Goal: Task Accomplishment & Management: Manage account settings

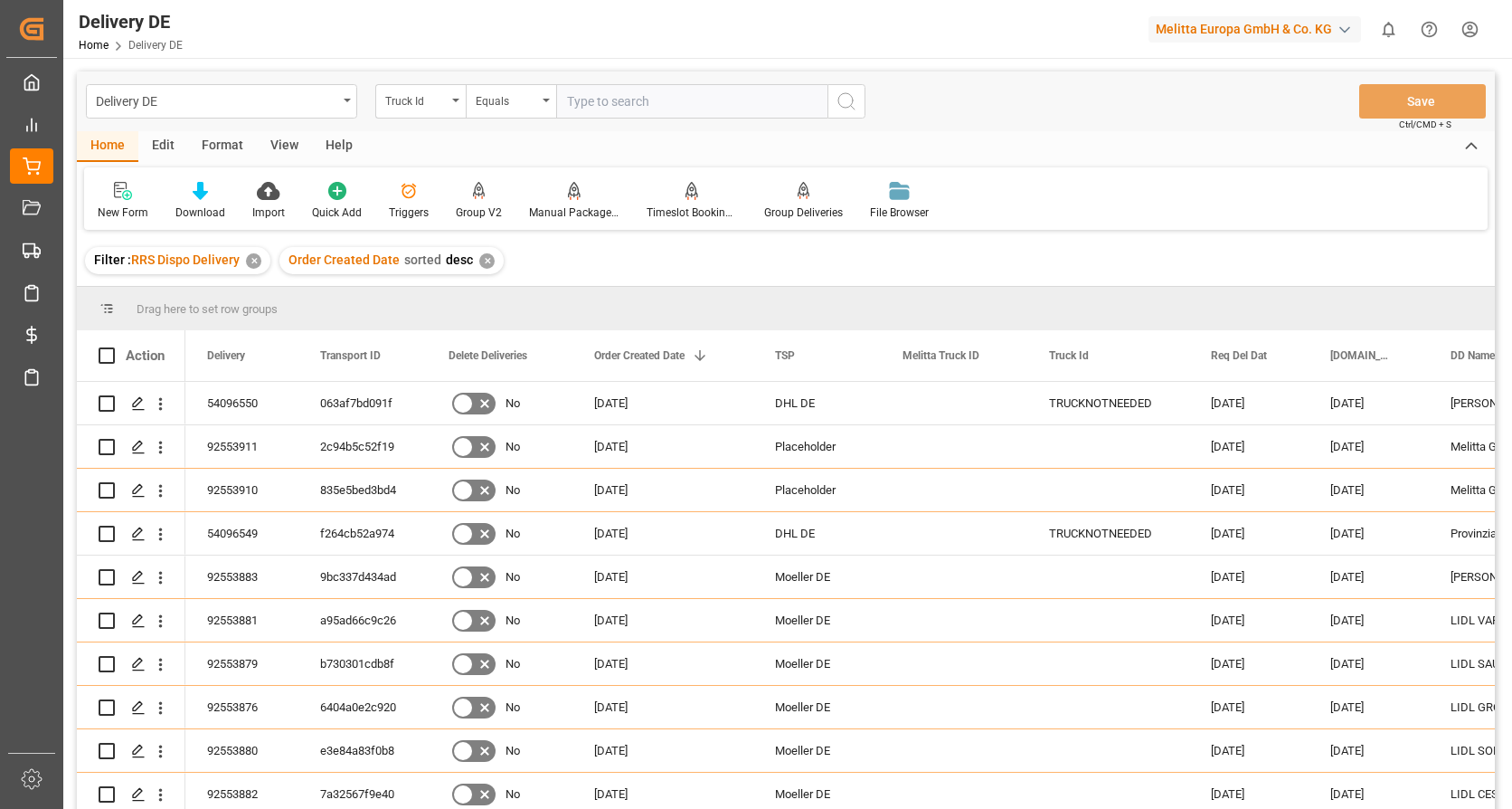
click at [1464, 32] on html "Created by potrace 1.15, written by Peter Selinger 2001-2017 Created by potrace…" at bounding box center [756, 404] width 1512 height 809
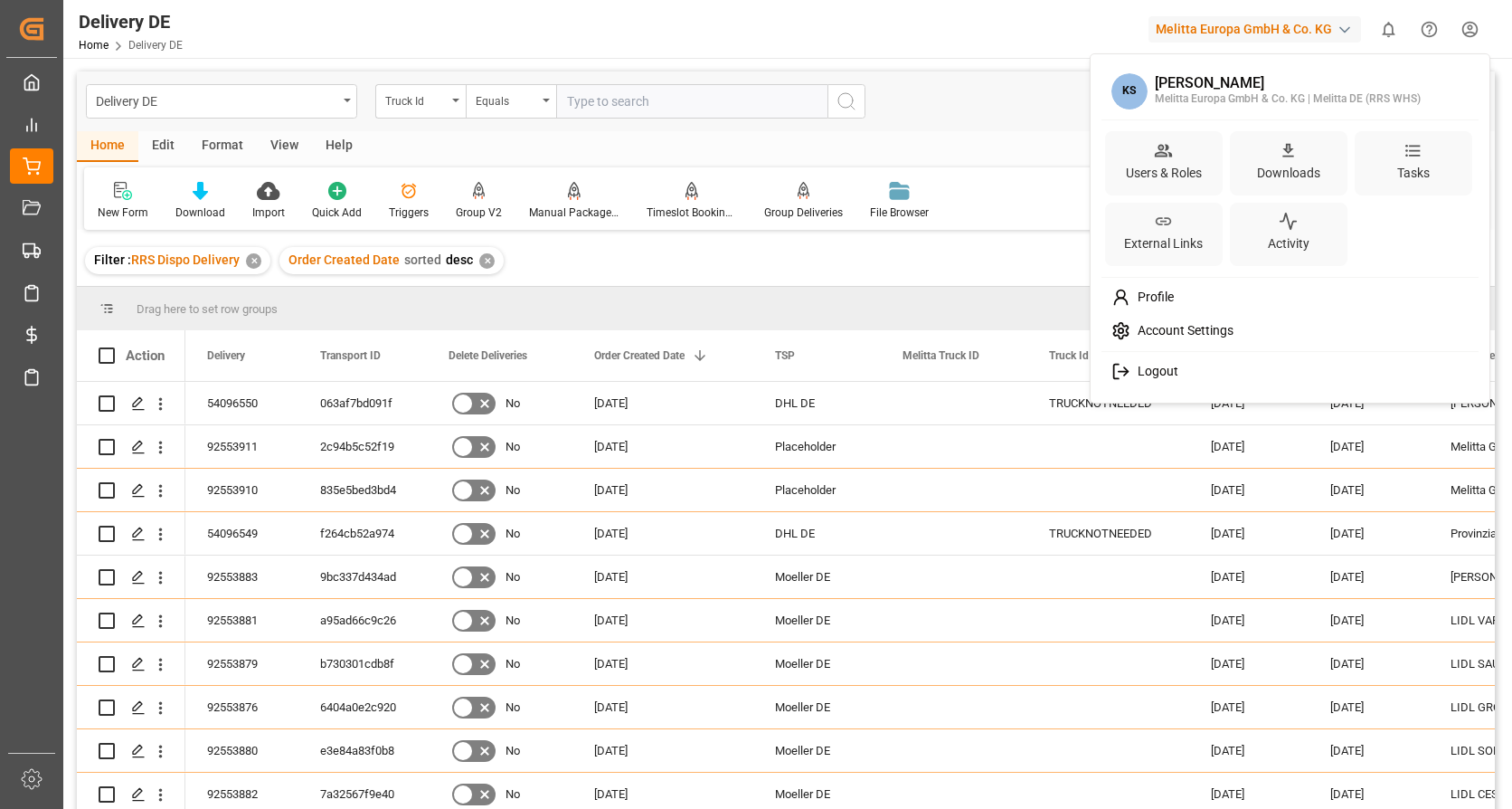
click at [1142, 374] on span "Logout" at bounding box center [1154, 372] width 48 height 17
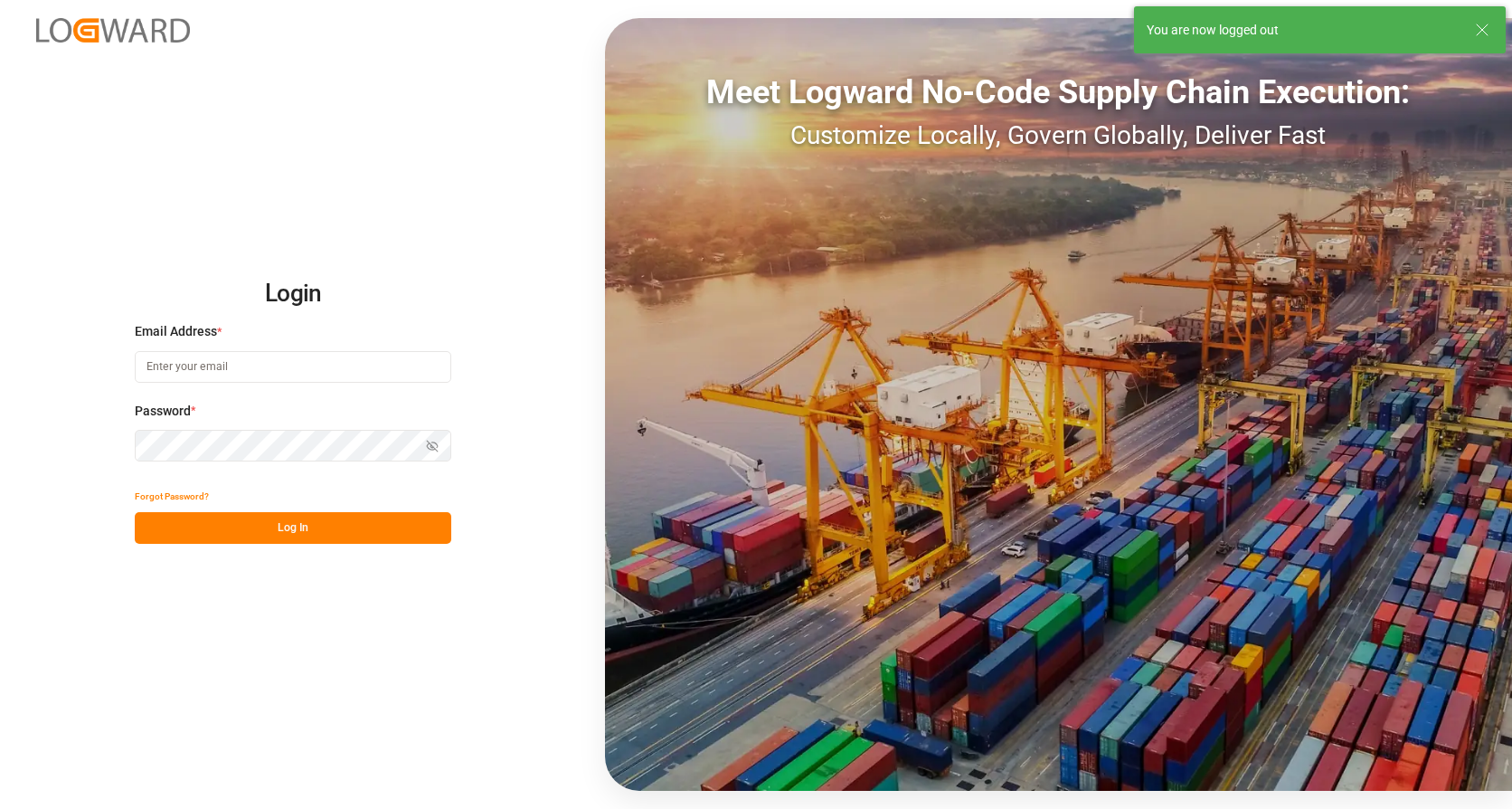
type input "karine.staut@melitta.be"
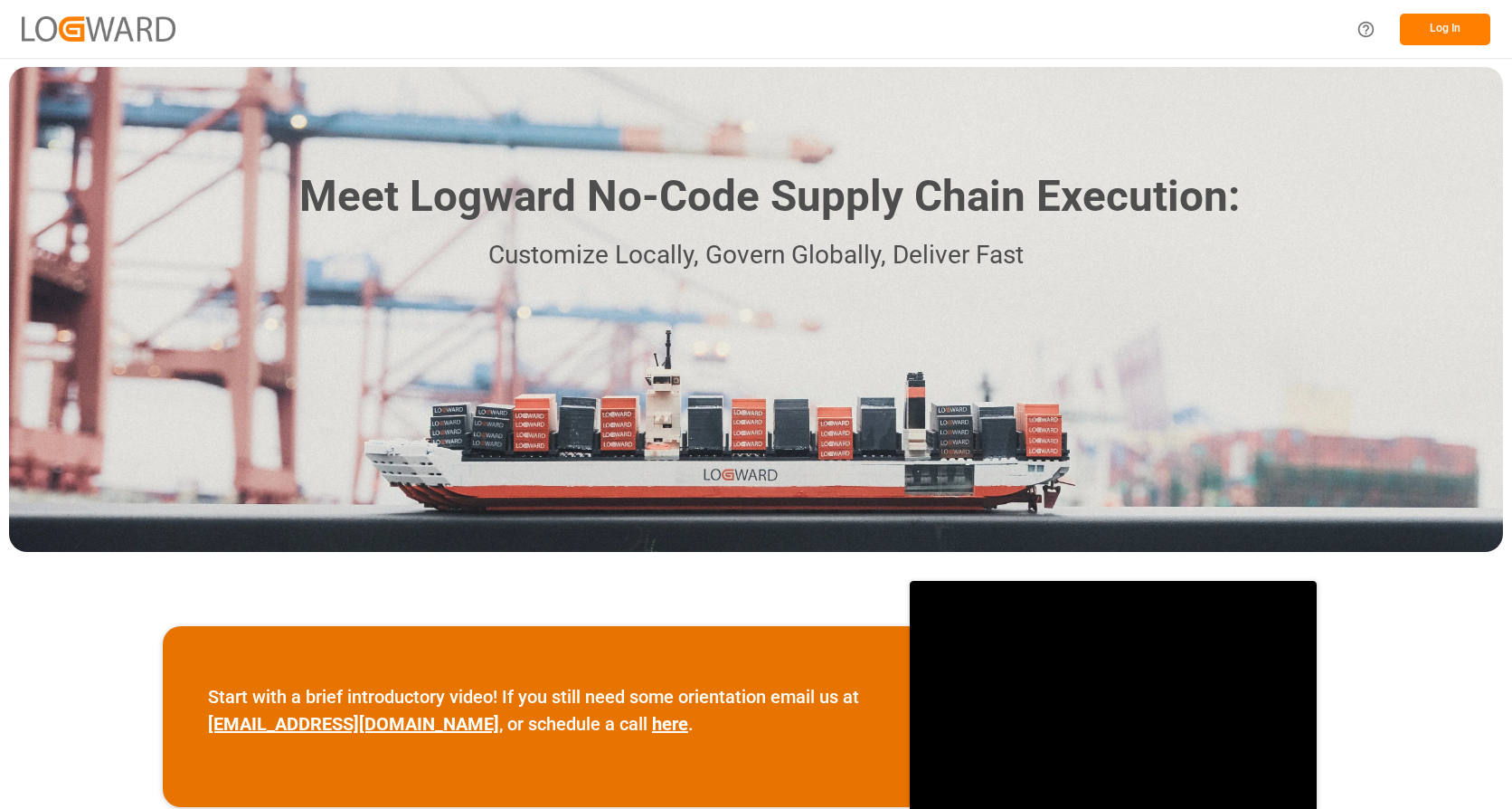
click at [1444, 21] on button "Log In" at bounding box center [1445, 29] width 91 height 31
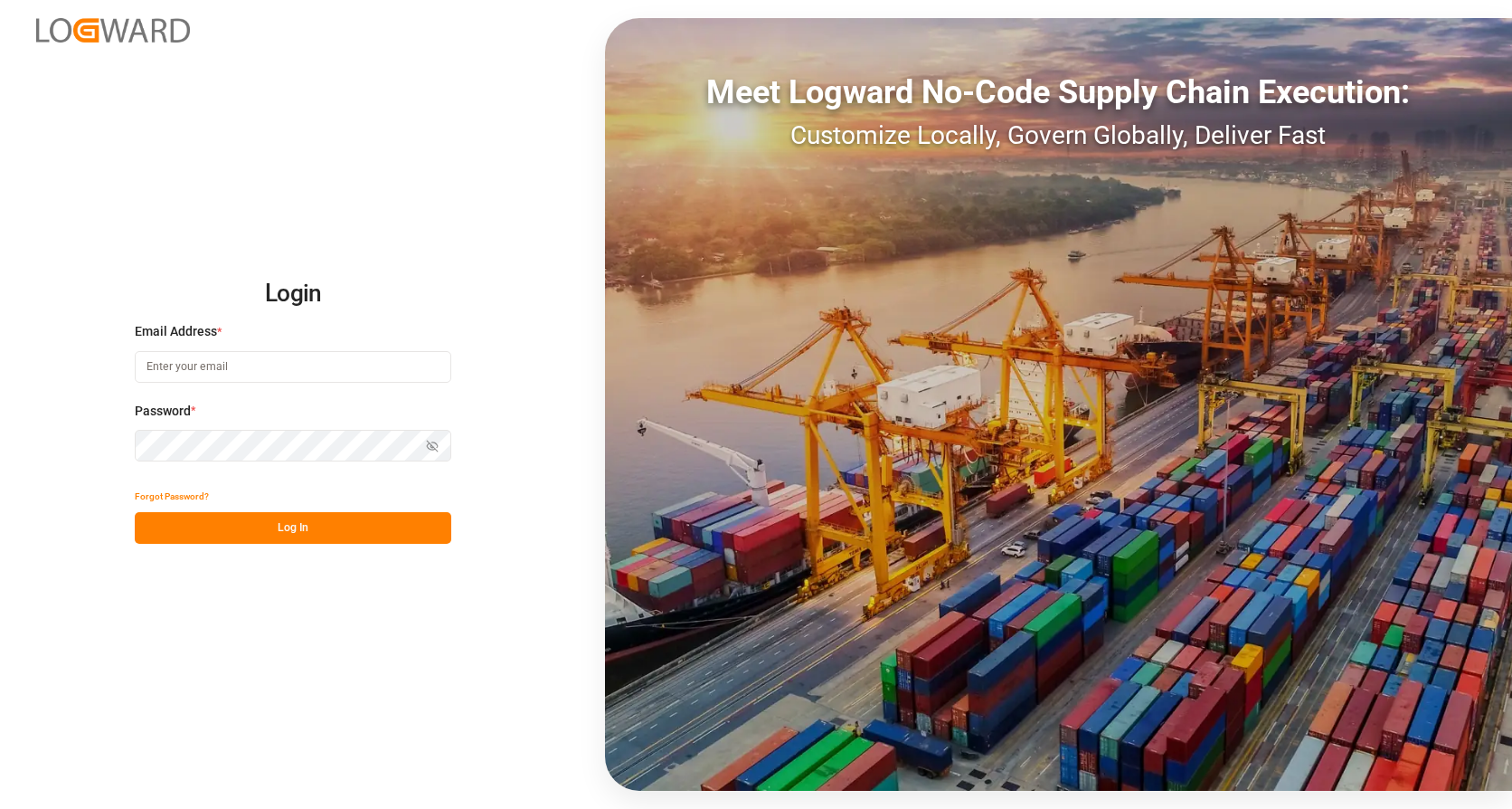
type input "karine.staut@melitta.be"
click at [300, 530] on button "Log In" at bounding box center [293, 528] width 316 height 31
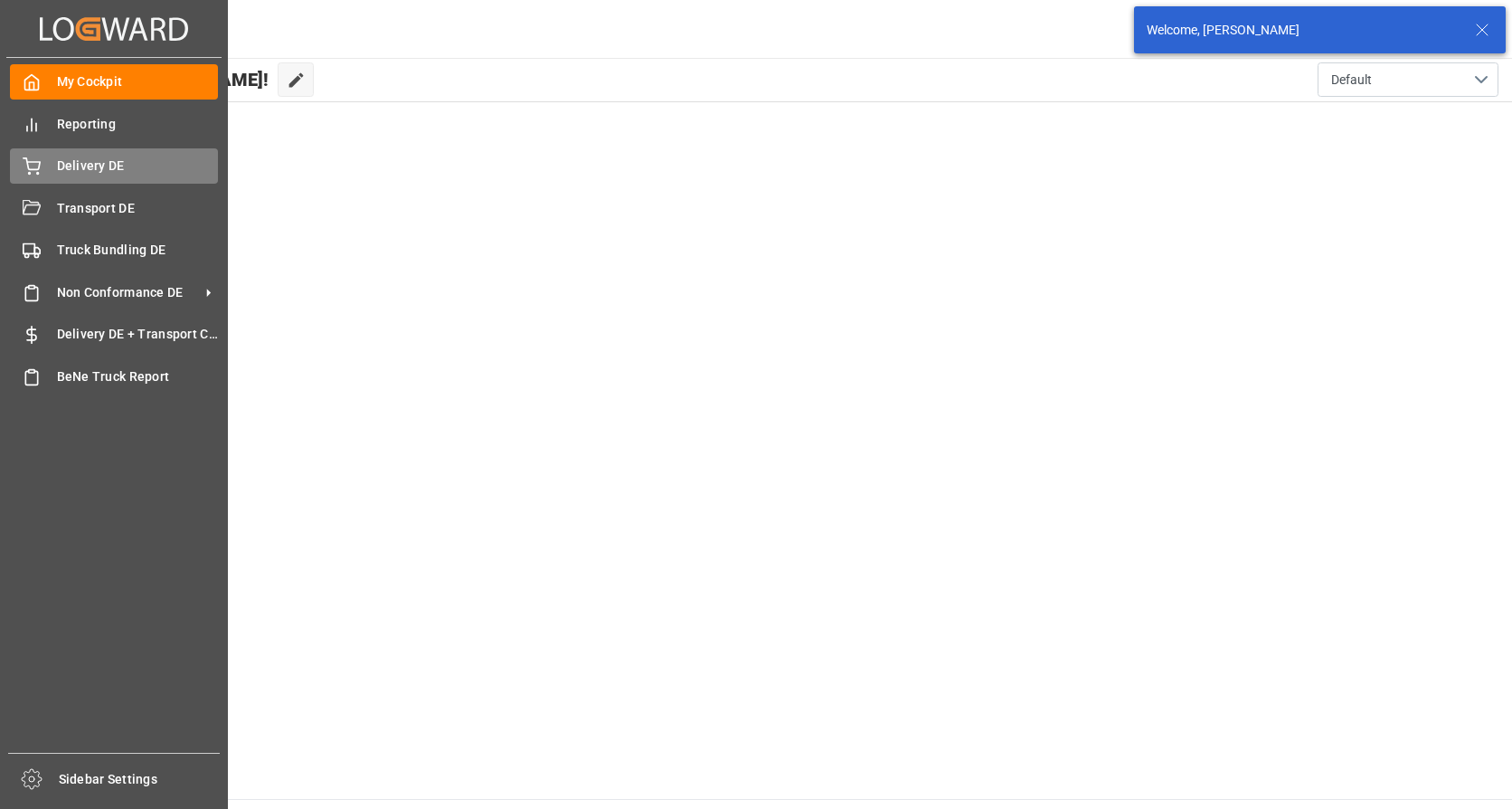
click at [27, 164] on icon at bounding box center [31, 164] width 17 height 12
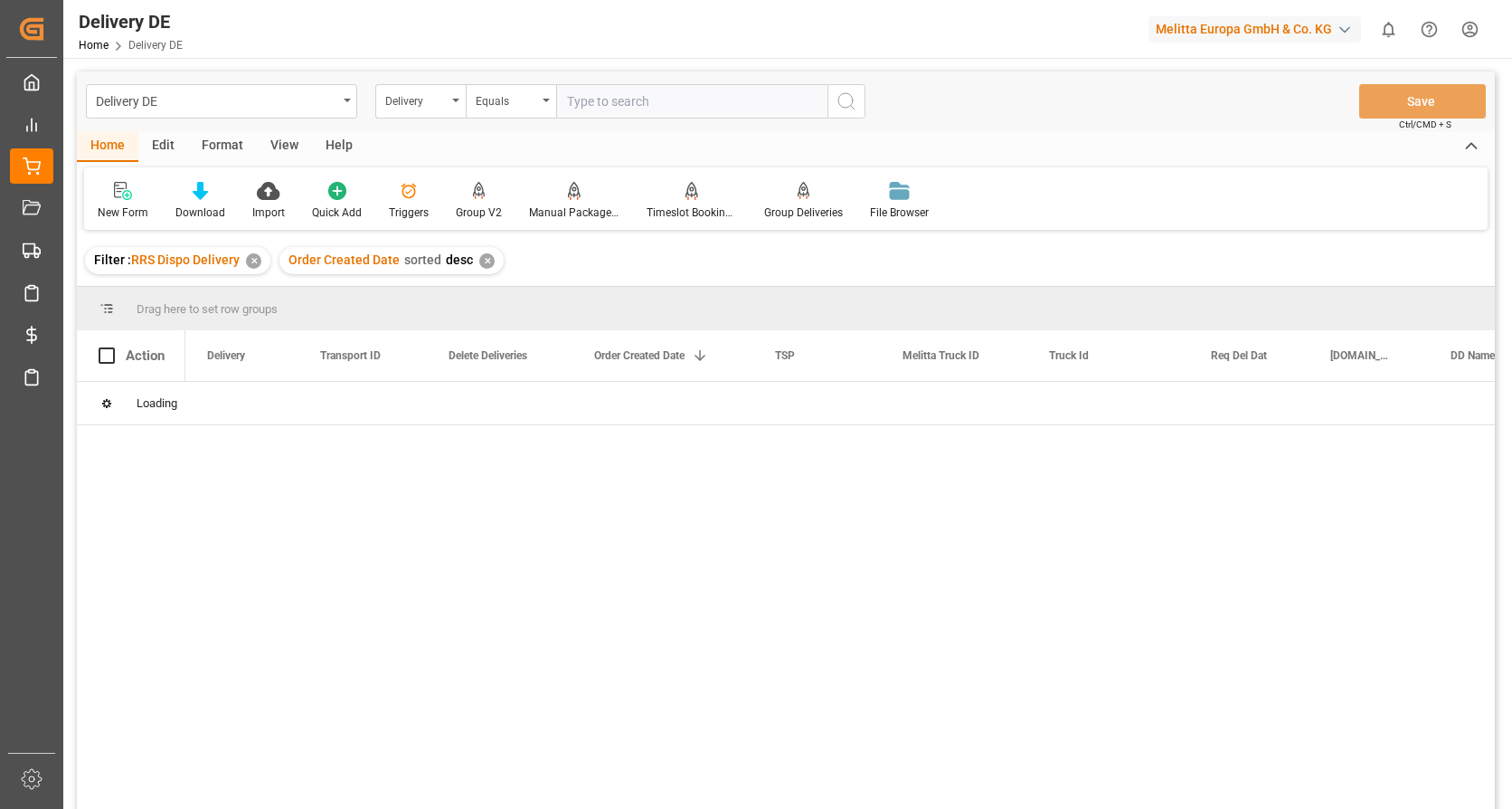
click at [588, 98] on input "text" at bounding box center [692, 101] width 271 height 34
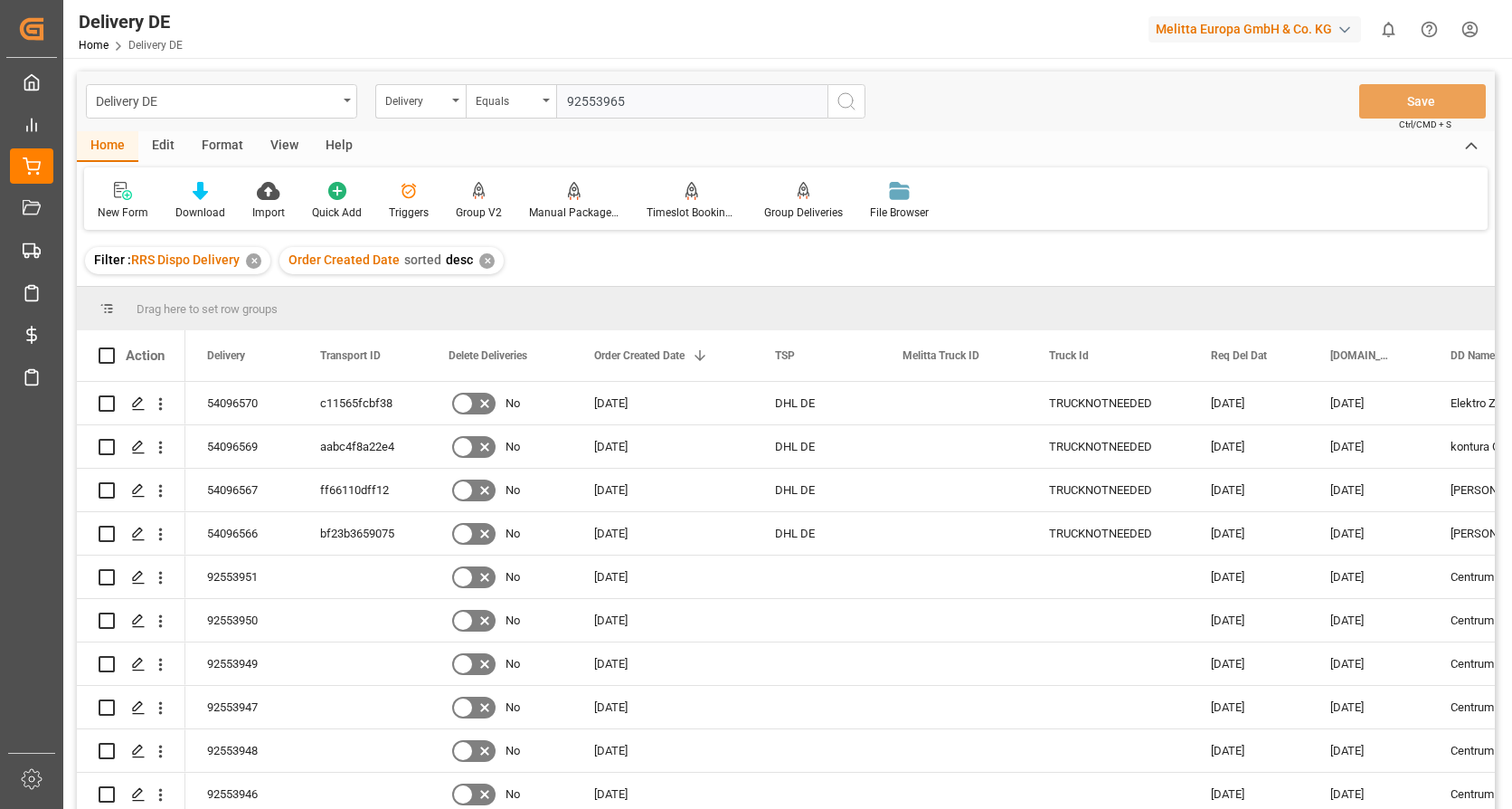
type input "92553965"
click at [846, 101] on icon "search button" at bounding box center [846, 101] width 21 height 21
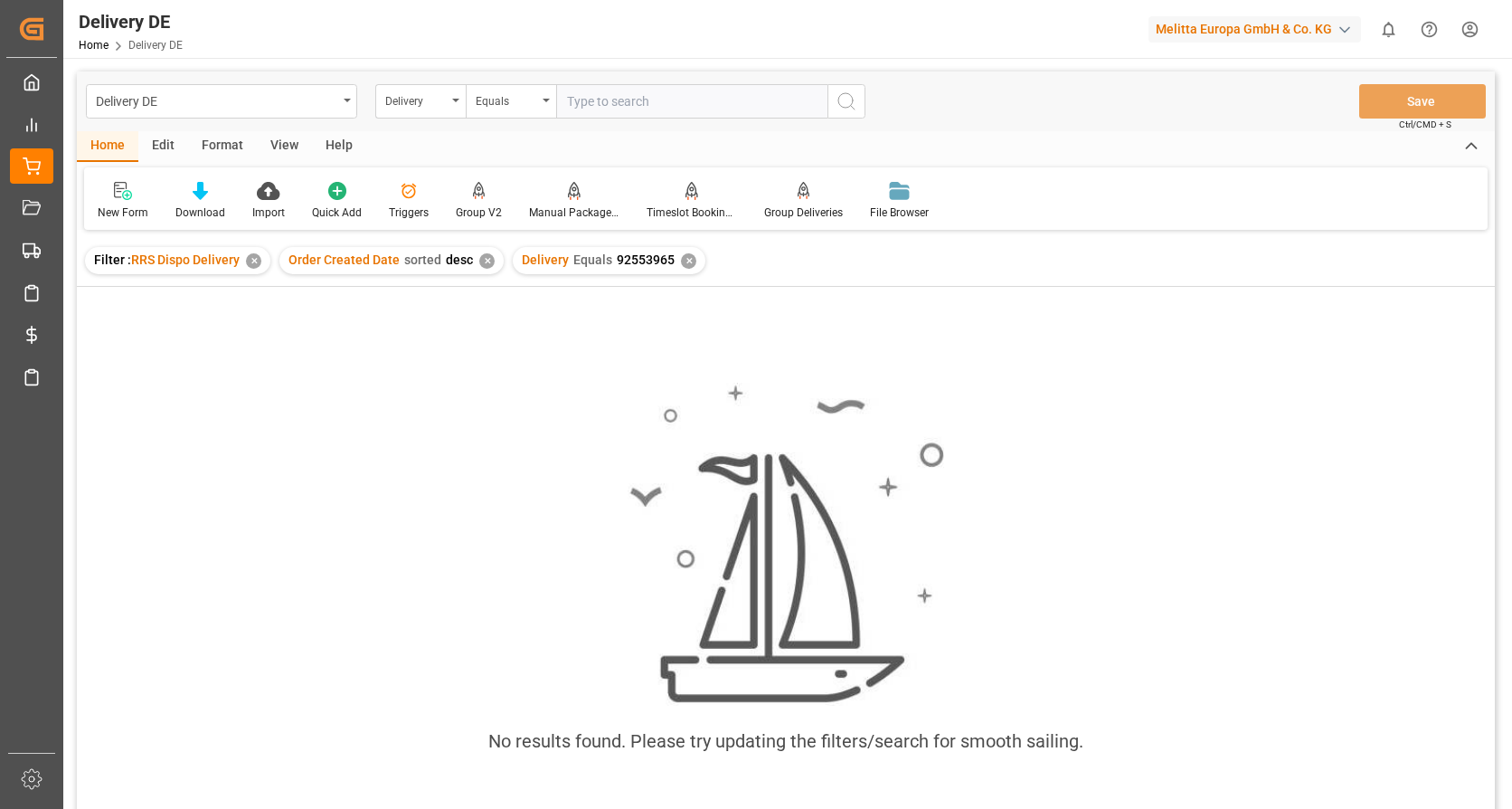
click at [685, 256] on div "✕" at bounding box center [689, 262] width 16 height 16
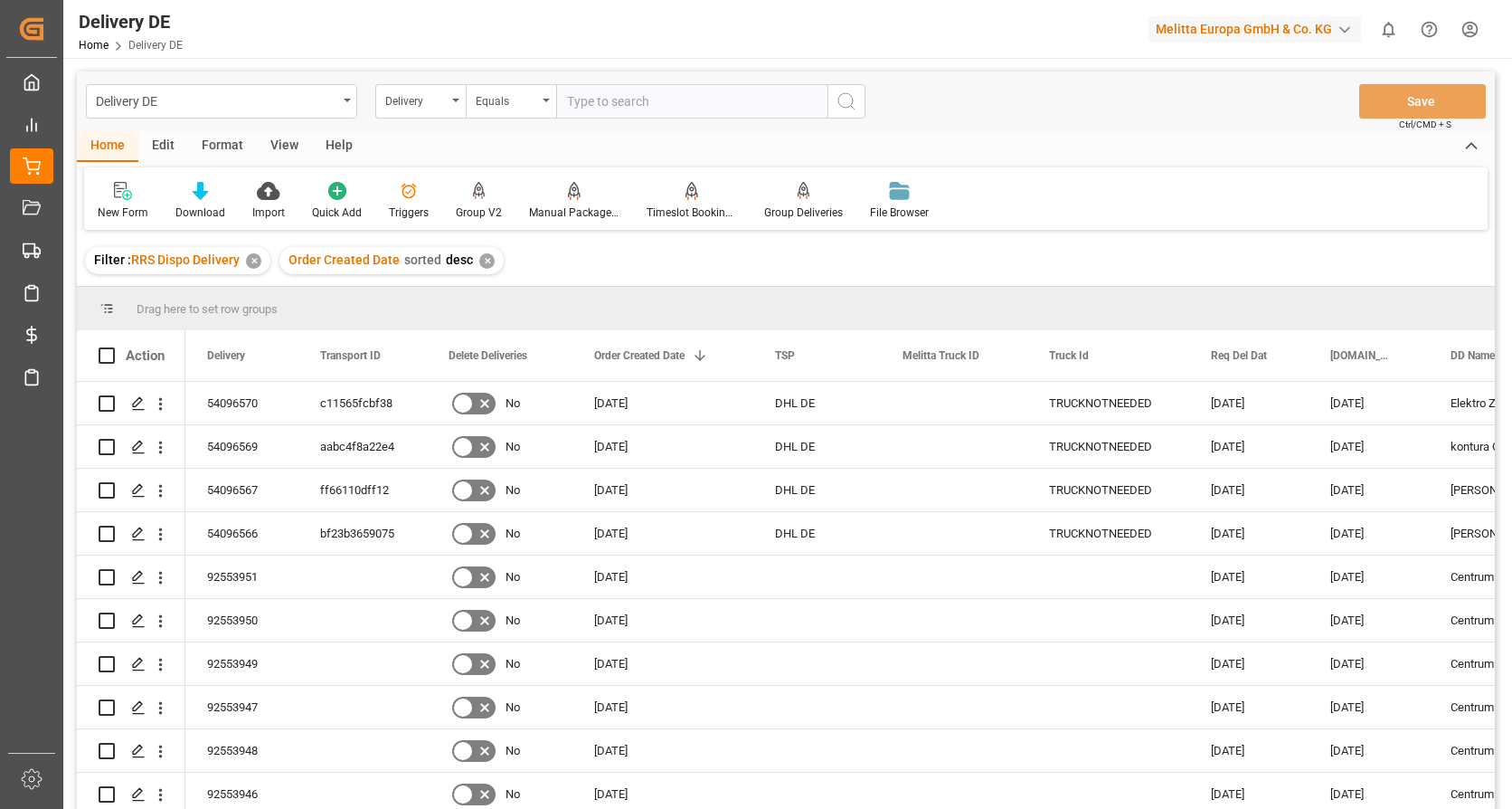
click at [579, 109] on input "text" at bounding box center [692, 101] width 271 height 34
type input "92553965"
click at [842, 107] on icon "search button" at bounding box center [846, 101] width 21 height 21
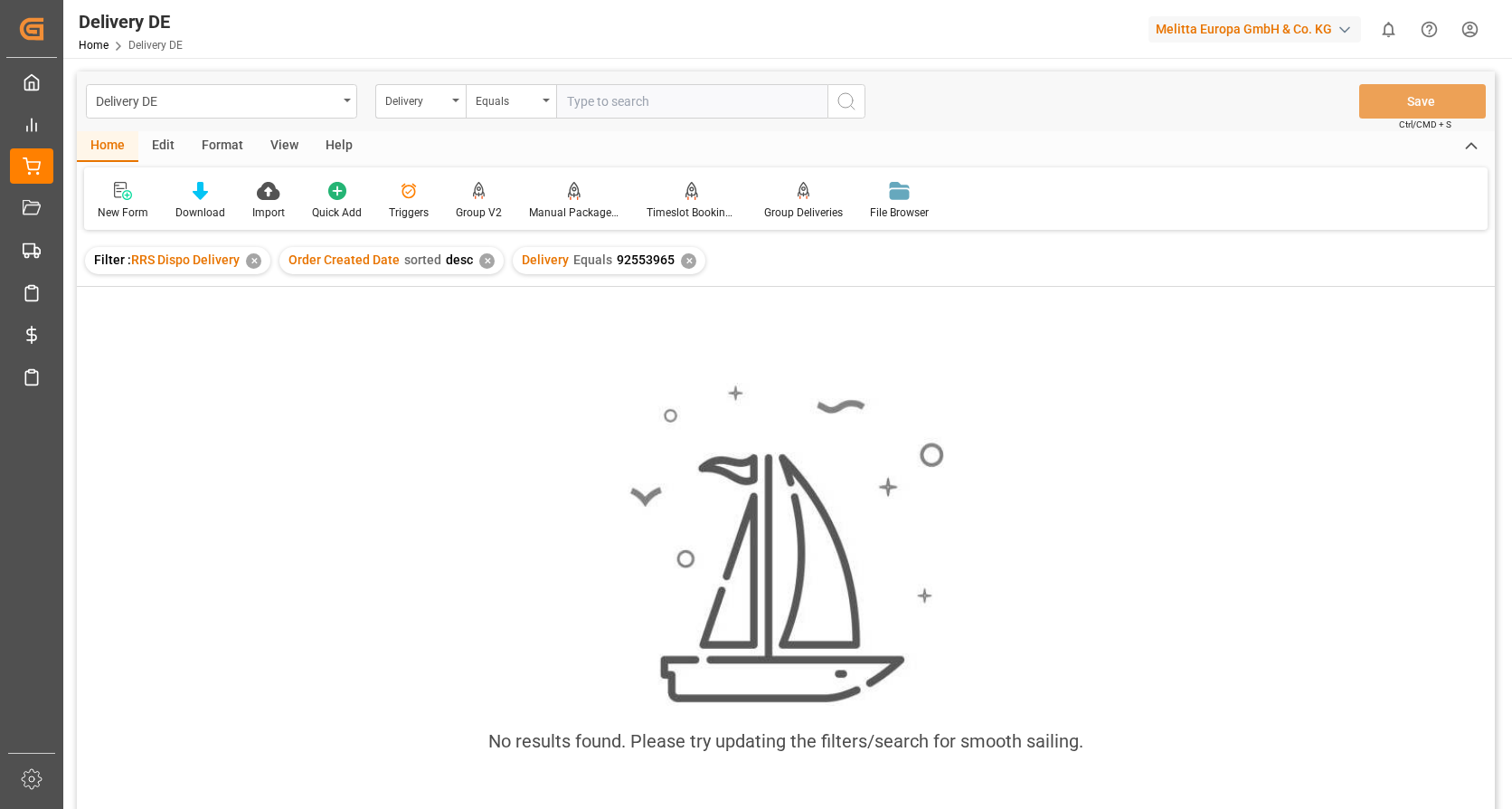
click at [681, 263] on div "✕" at bounding box center [689, 262] width 16 height 16
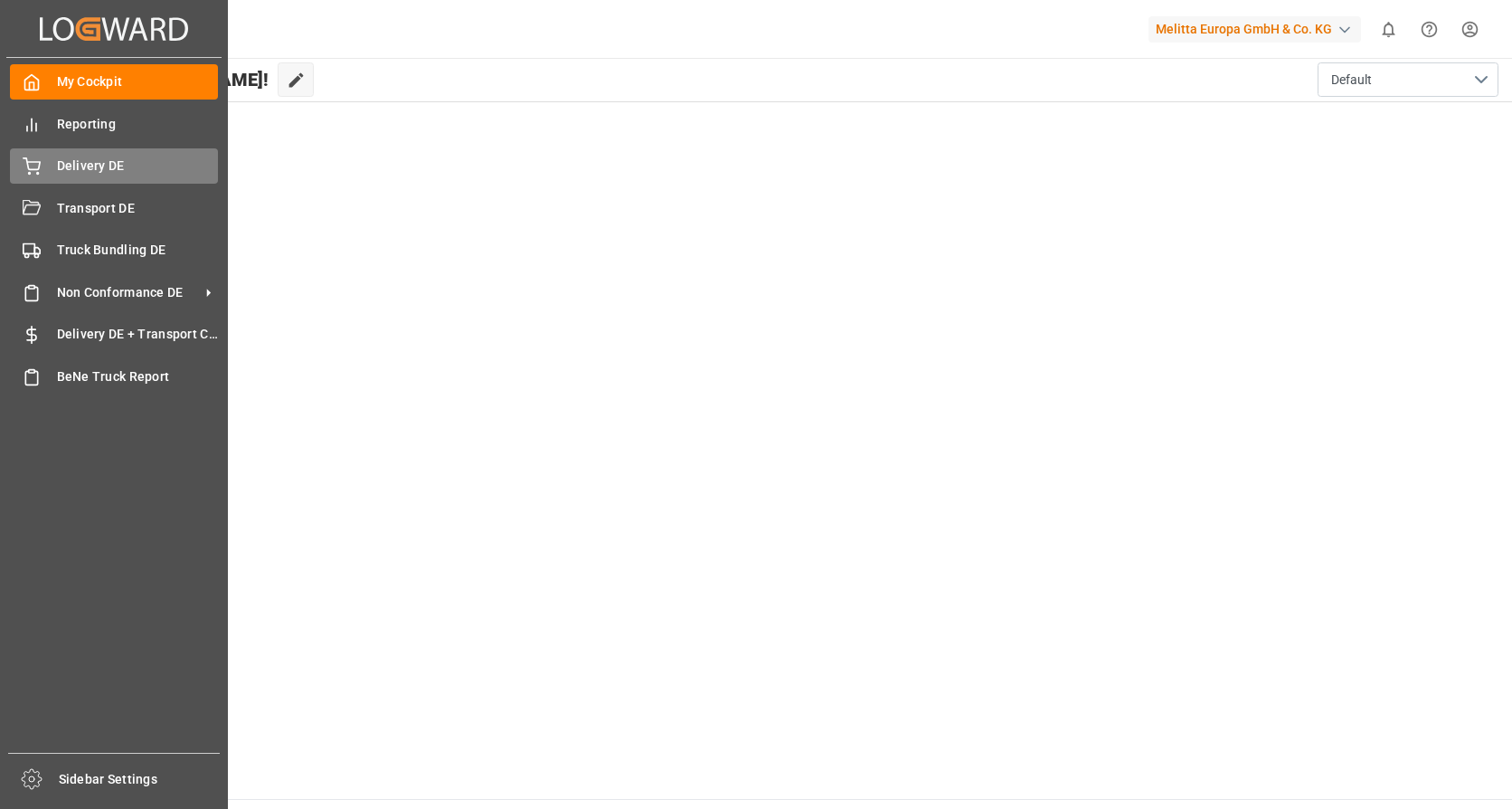
click at [56, 170] on div "Delivery DE Delivery DE" at bounding box center [113, 166] width 208 height 35
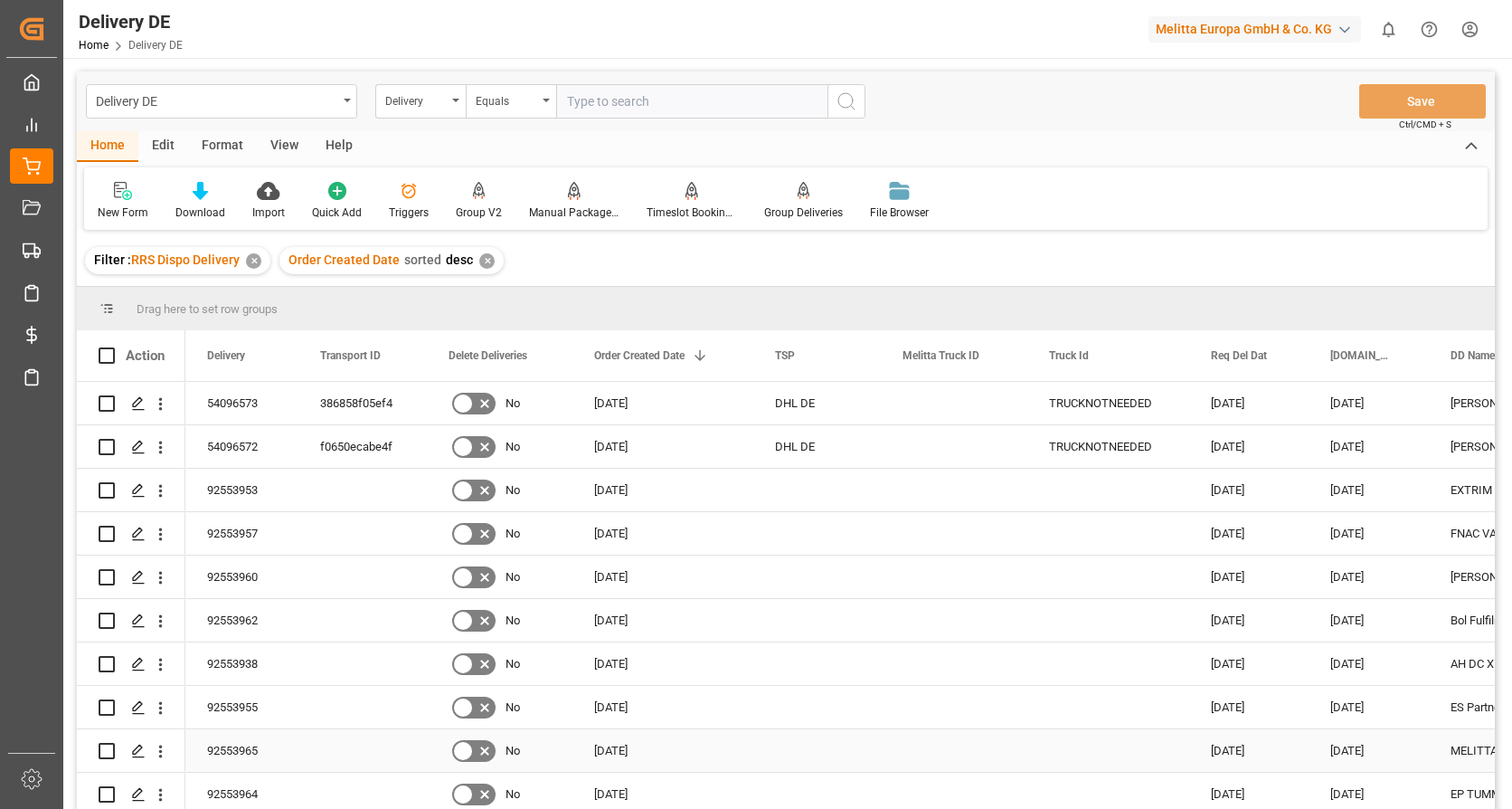
click at [109, 749] on input "Press Space to toggle row selection (unchecked)" at bounding box center [106, 750] width 17 height 17
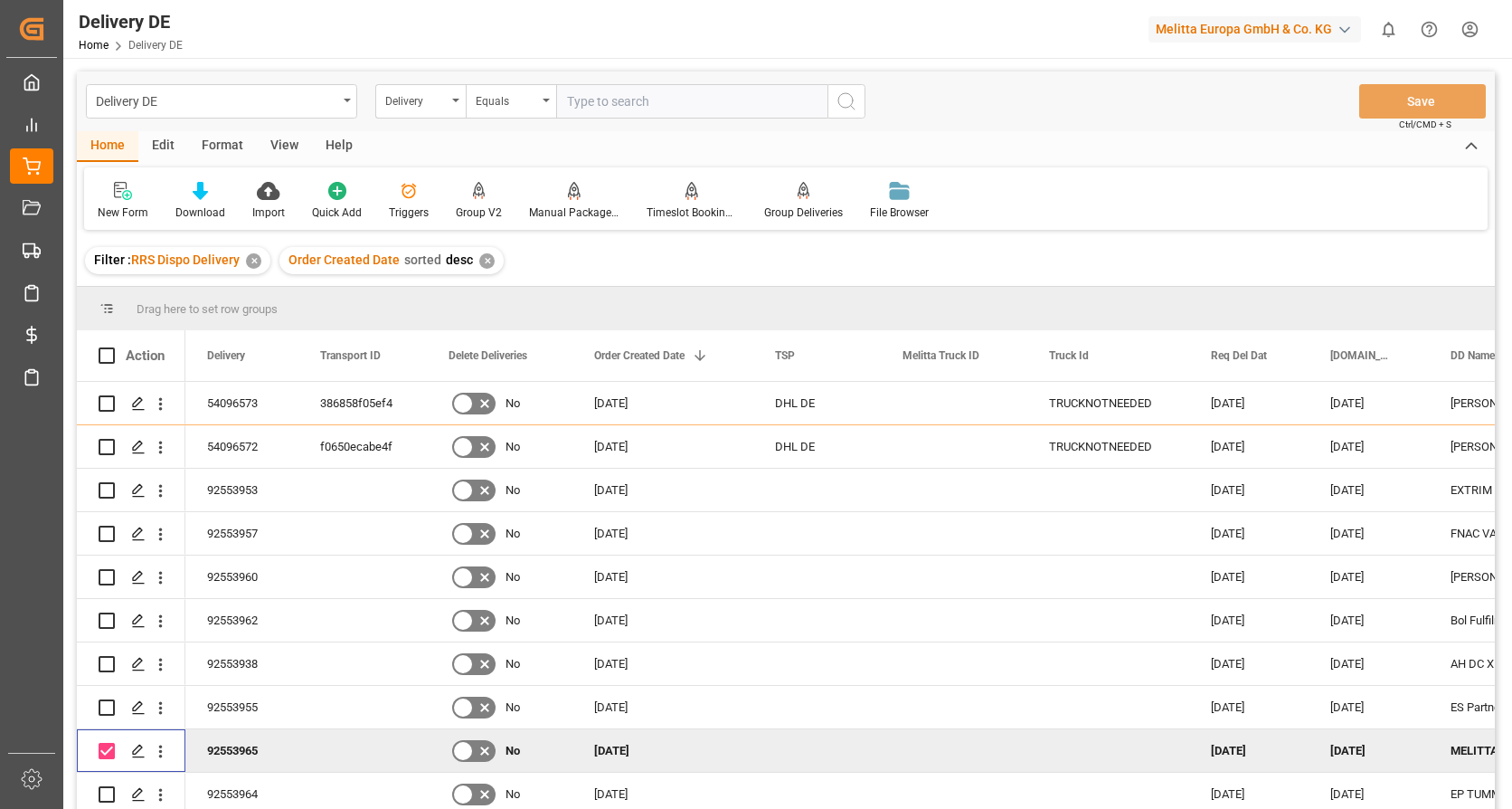
click at [105, 749] on input "Press Space to toggle row selection (checked)" at bounding box center [106, 750] width 17 height 17
checkbox input "false"
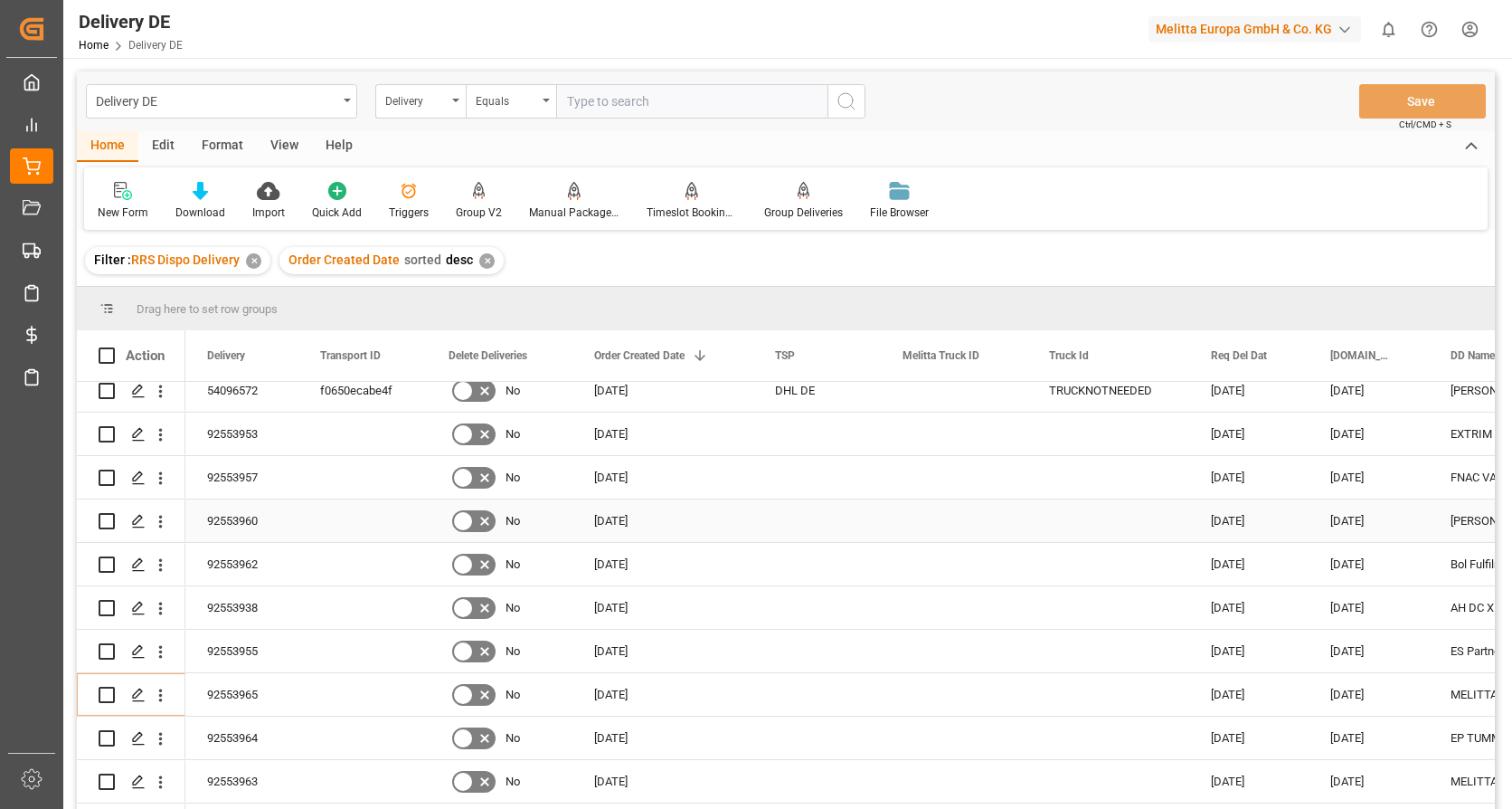
scroll to position [181, 0]
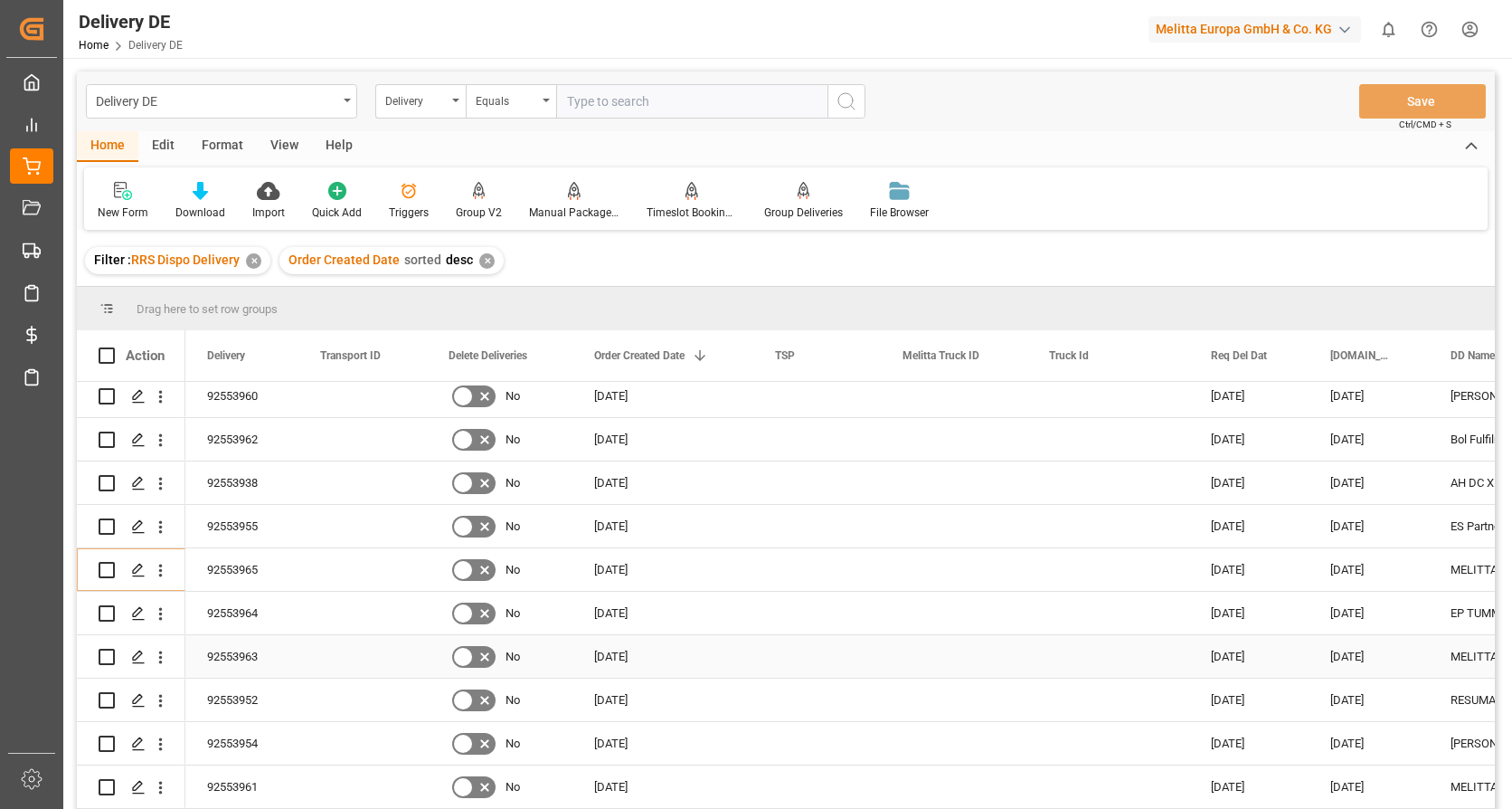
click at [108, 656] on input "Press Space to toggle row selection (unchecked)" at bounding box center [106, 657] width 17 height 17
checkbox input "true"
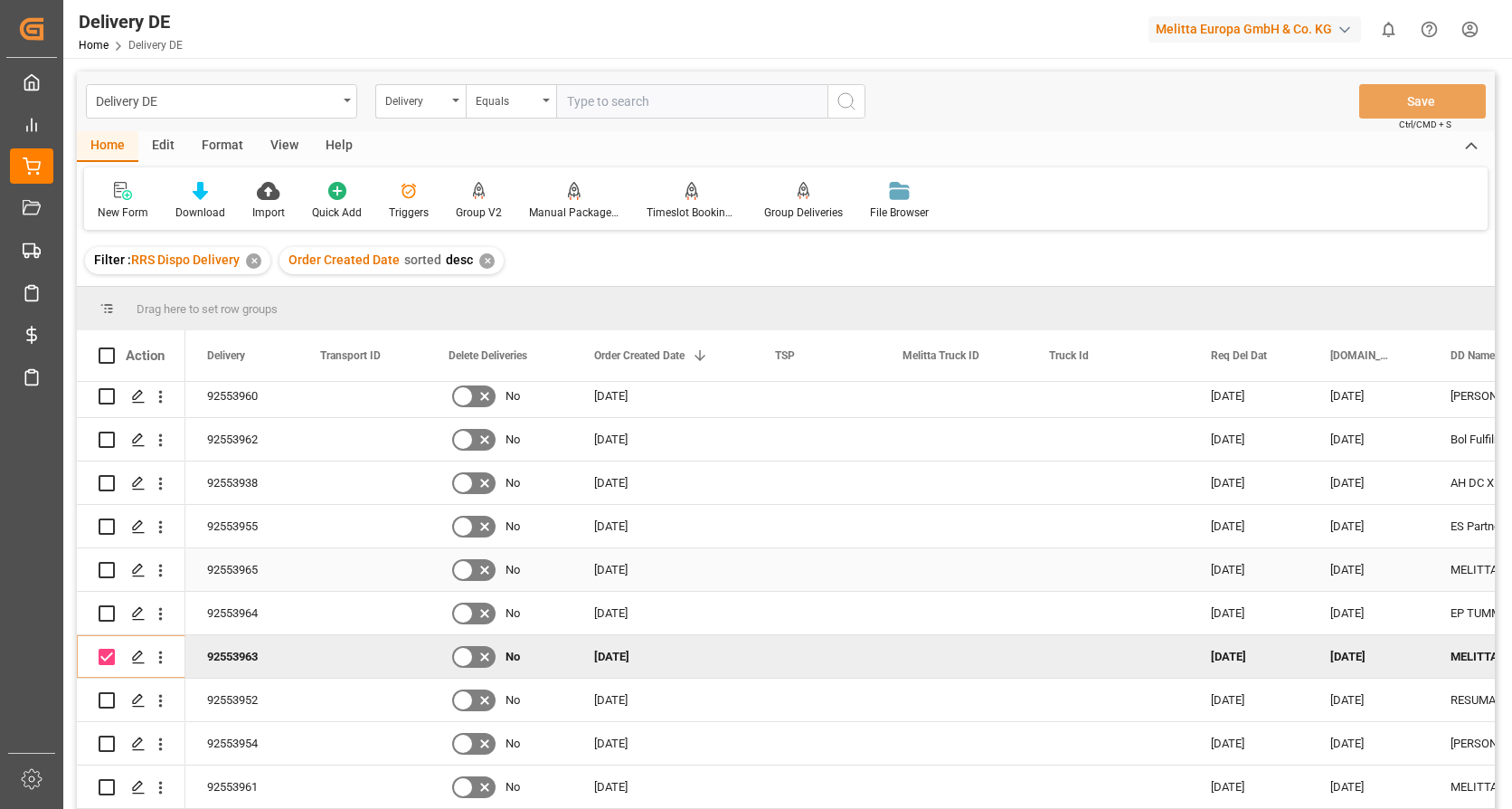
drag, startPoint x: 102, startPoint y: 572, endPoint x: 275, endPoint y: 589, distance: 173.8
click at [102, 572] on input "Press Space to toggle row selection (unchecked)" at bounding box center [106, 570] width 17 height 17
checkbox input "true"
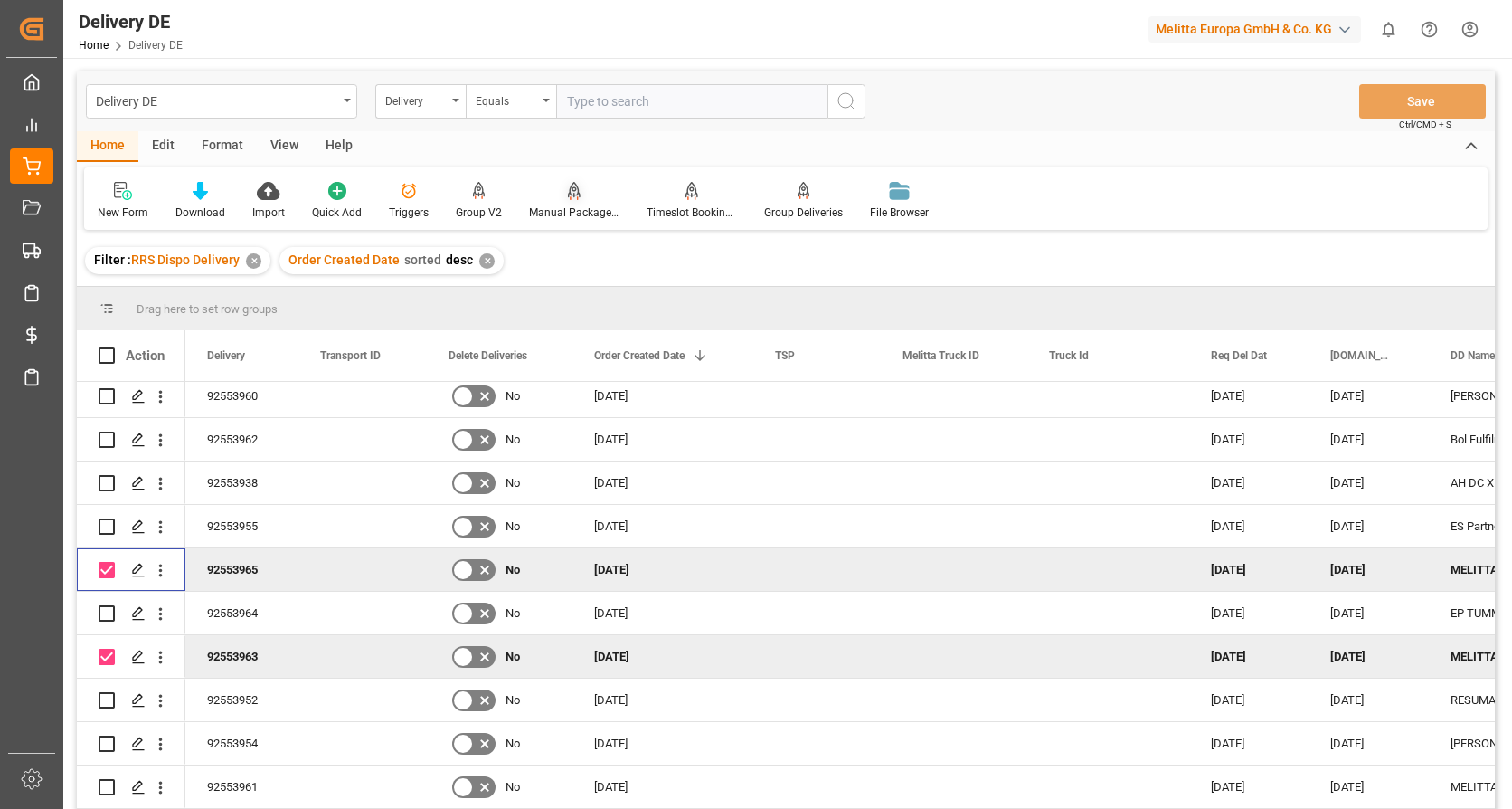
click at [570, 193] on icon at bounding box center [574, 189] width 13 height 16
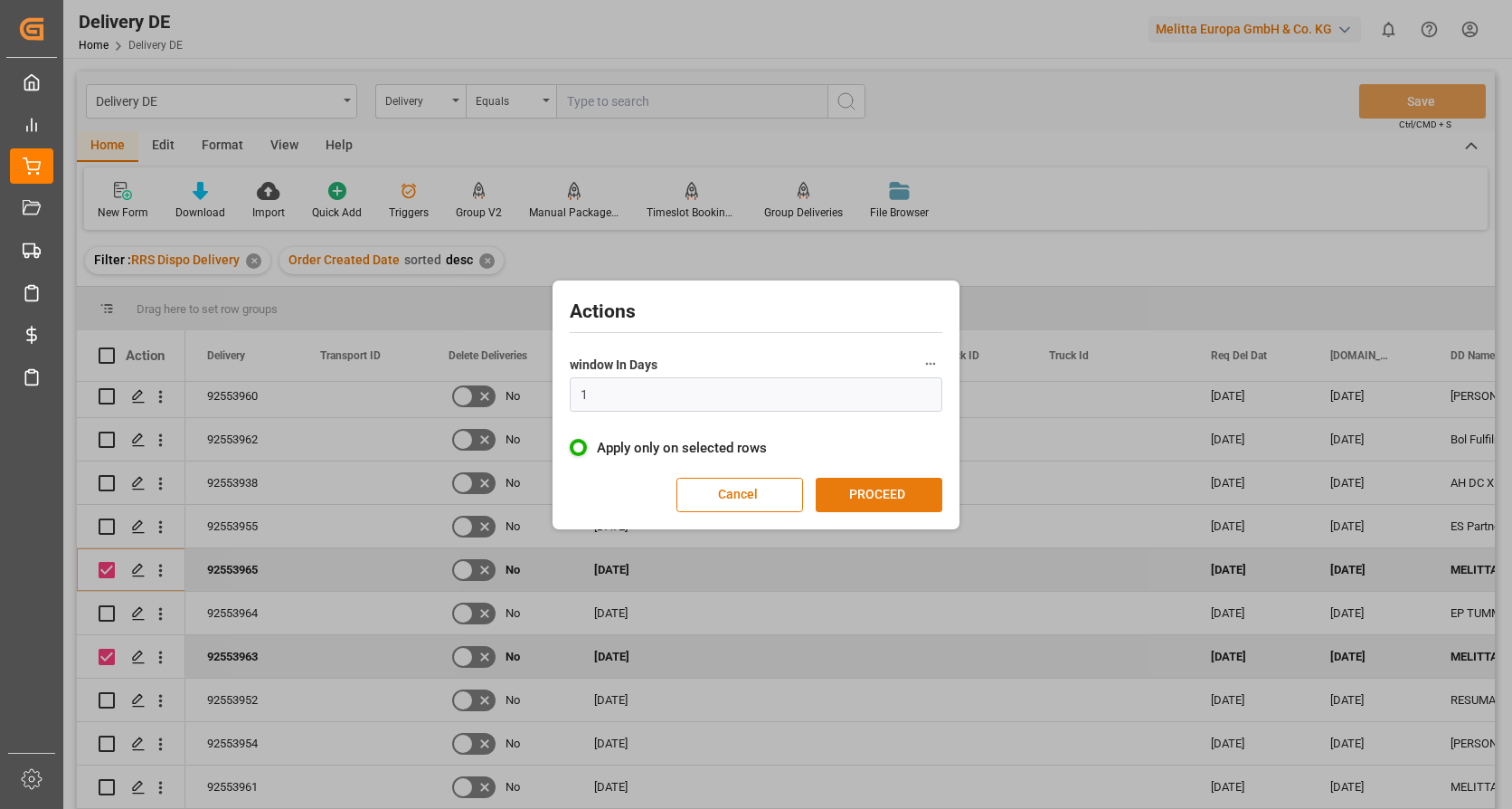
click at [892, 495] on button "PROCEED" at bounding box center [879, 494] width 127 height 34
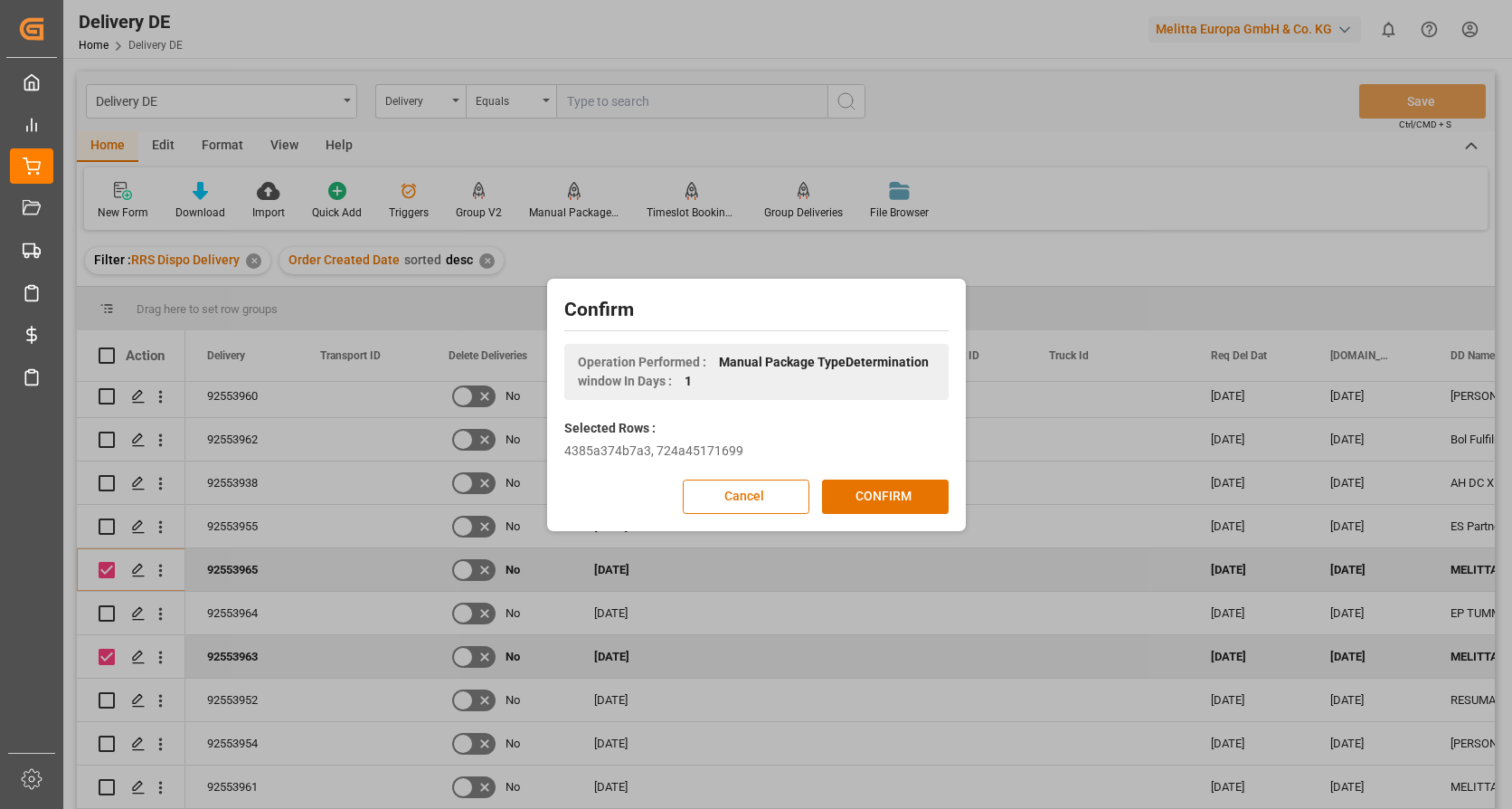
click at [892, 495] on button "CONFIRM" at bounding box center [886, 496] width 127 height 34
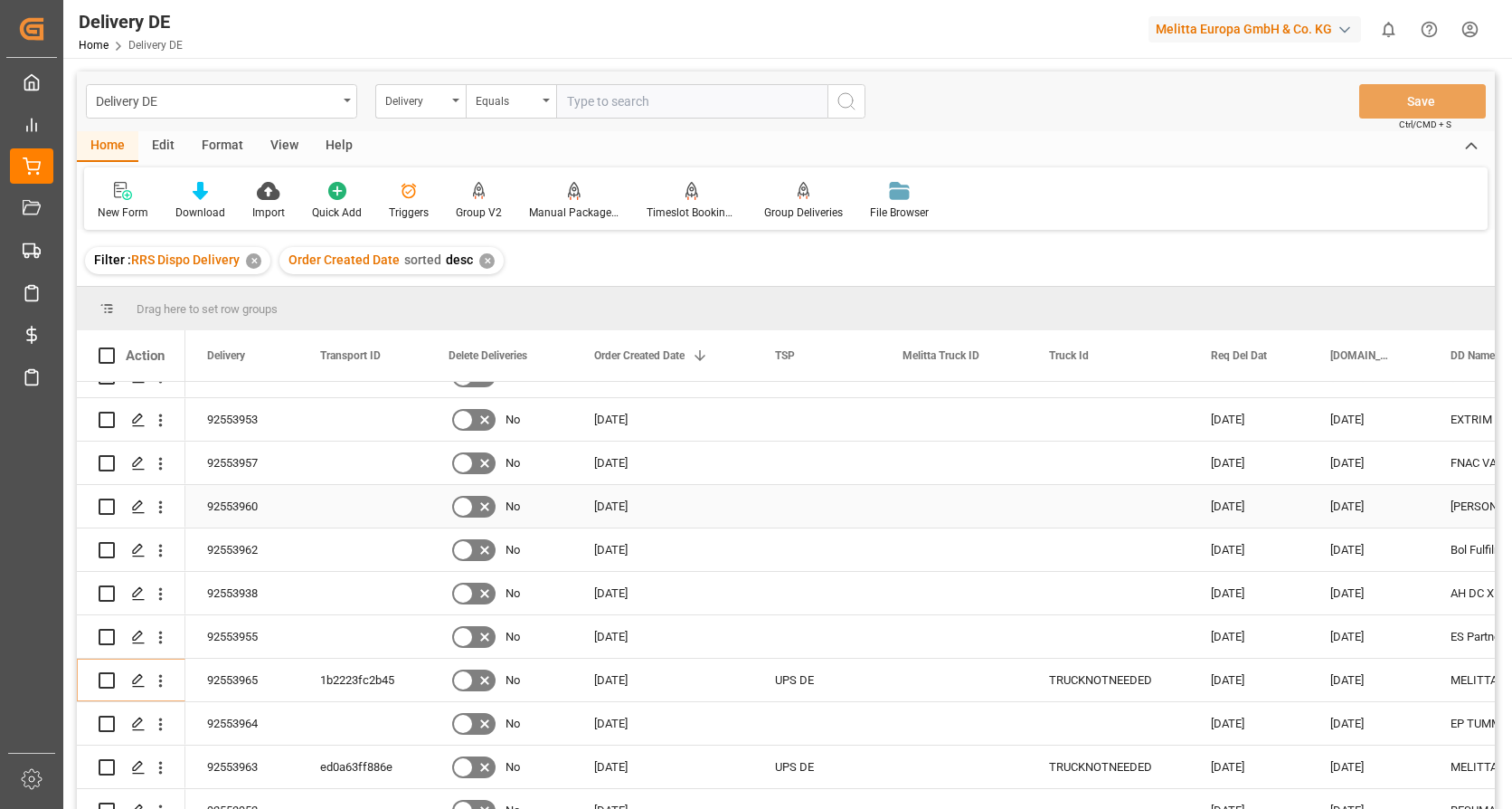
scroll to position [271, 0]
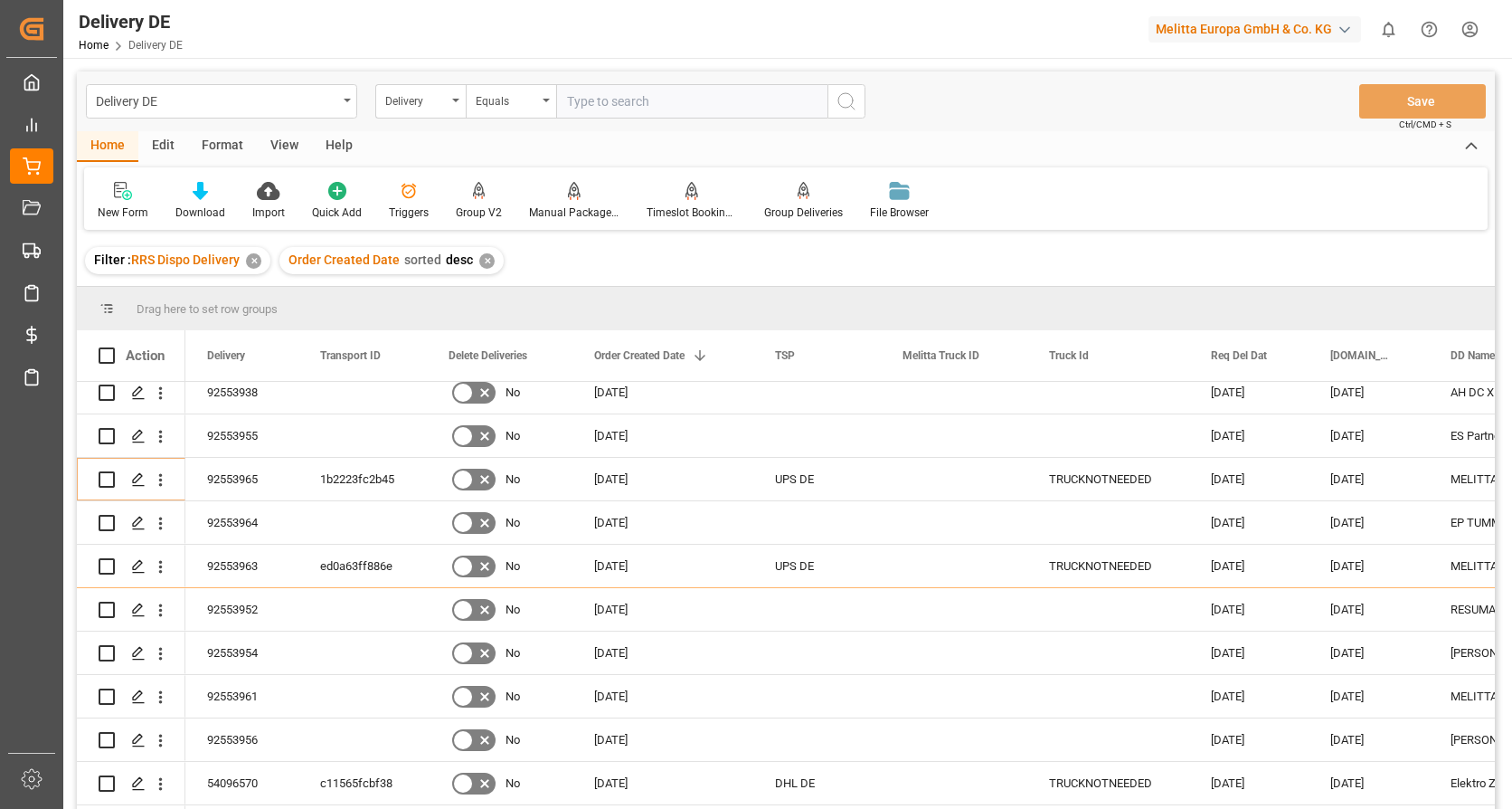
click at [1468, 22] on html "Created by potrace 1.15, written by Peter Selinger 2001-2017 Created by potrace…" at bounding box center [756, 404] width 1512 height 809
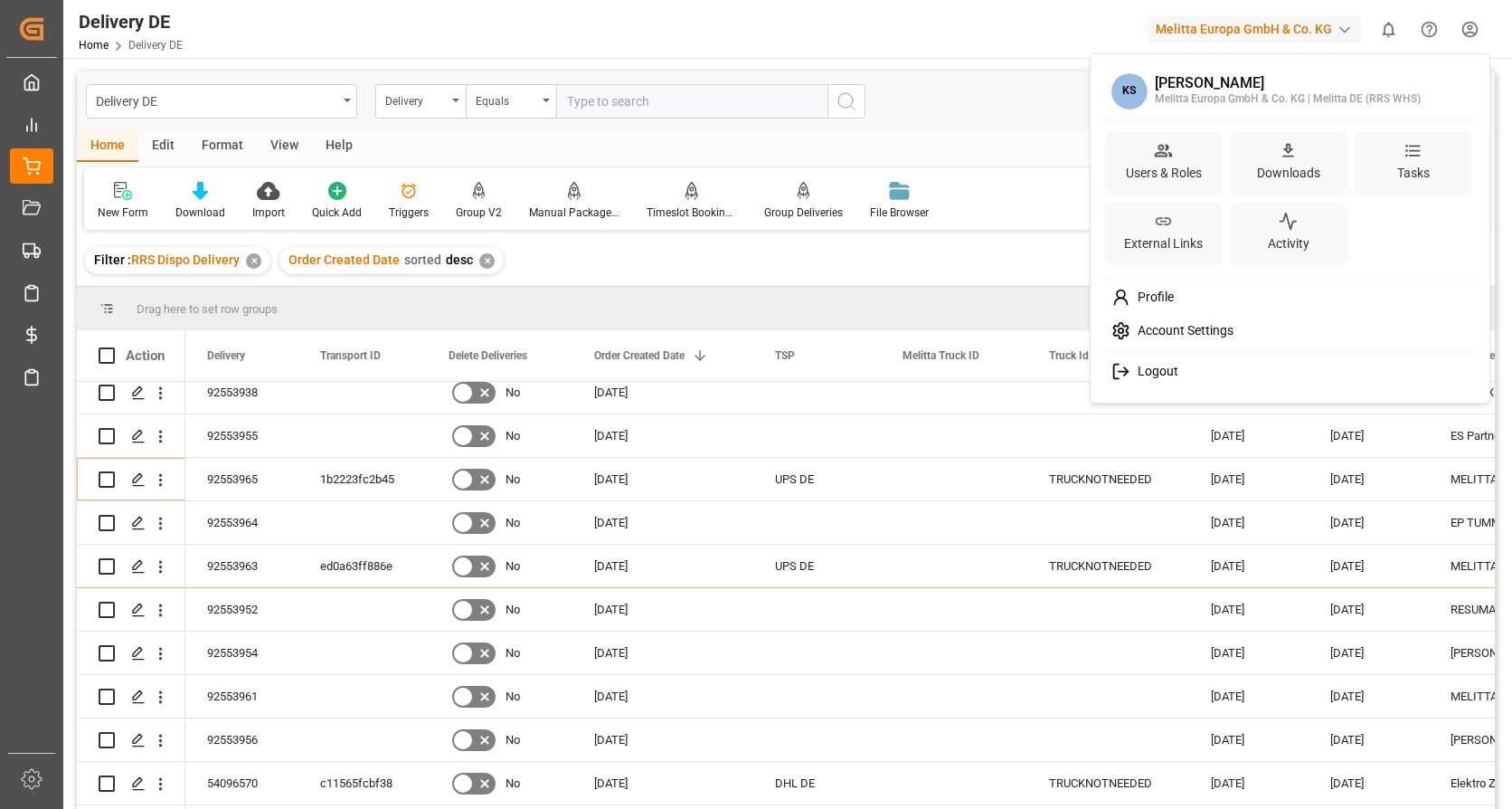
click at [1133, 367] on span "Logout" at bounding box center [1154, 372] width 48 height 17
